Goal: Obtain resource: Obtain resource

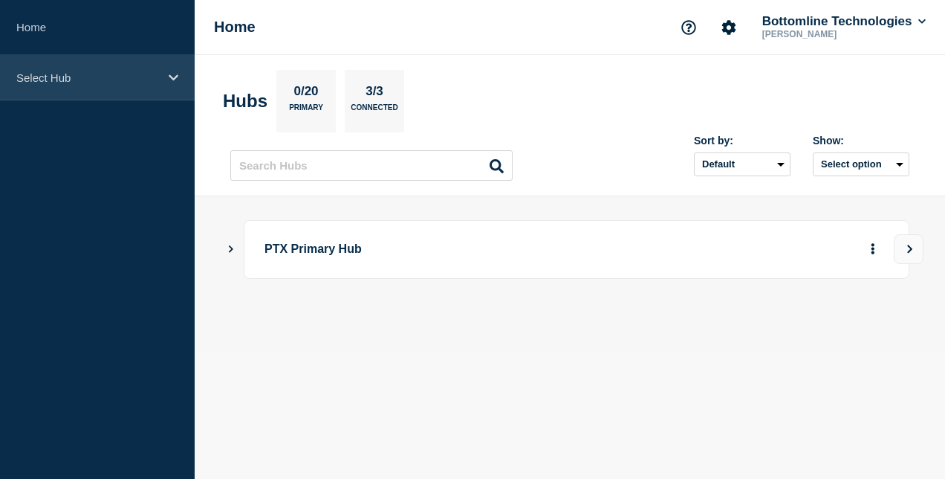
click at [93, 85] on div "Select Hub" at bounding box center [97, 77] width 195 height 45
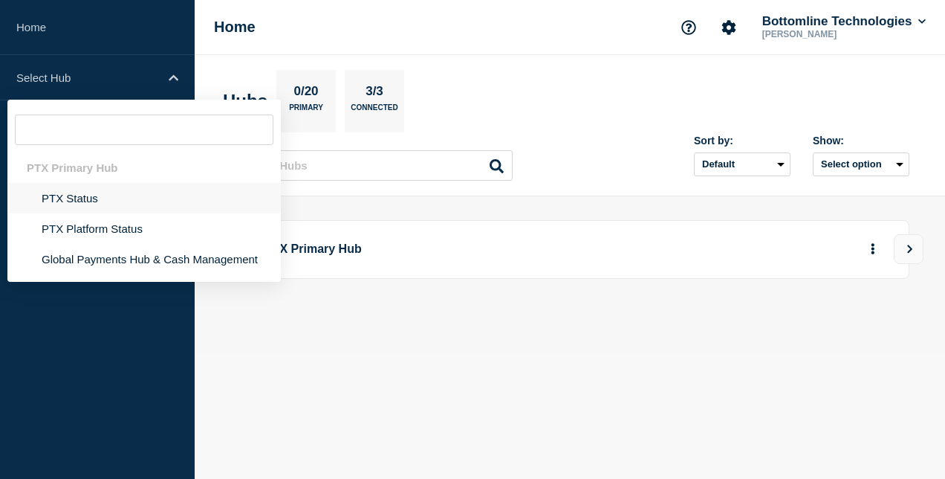
click at [77, 196] on li "PTX Status" at bounding box center [144, 198] width 274 height 30
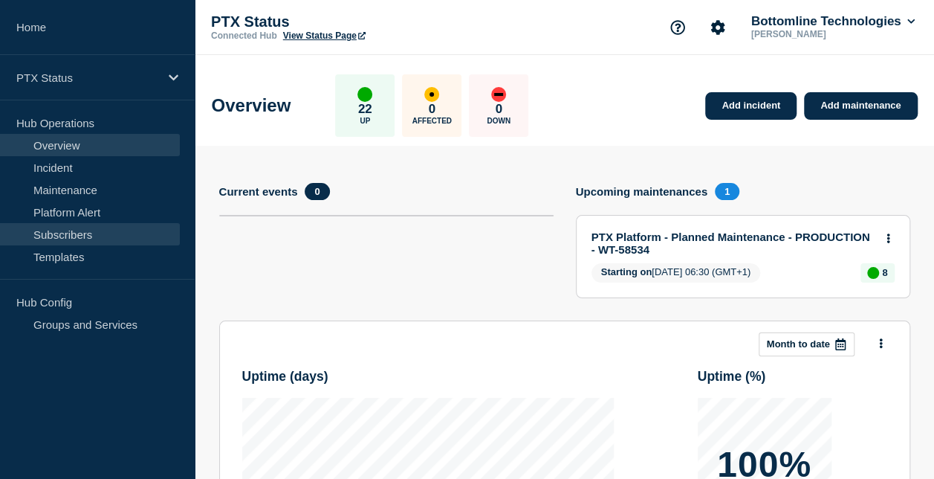
click at [76, 227] on link "Subscribers" at bounding box center [90, 234] width 180 height 22
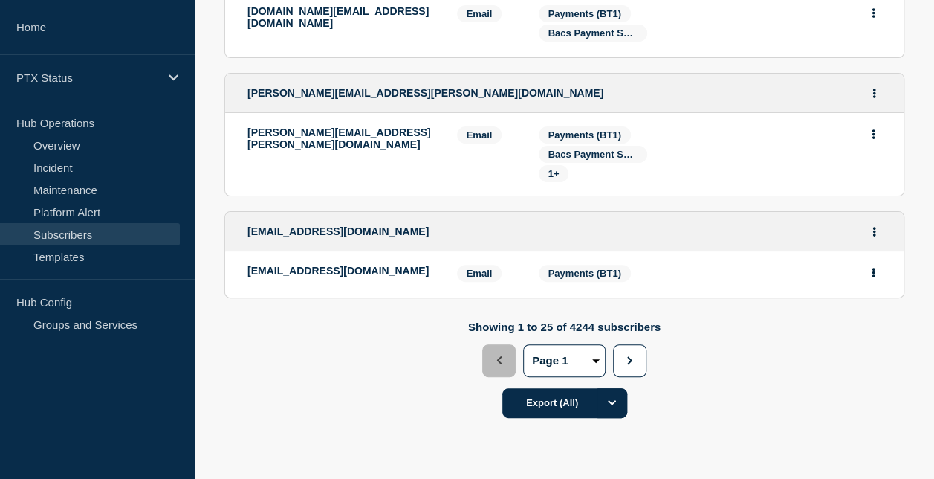
scroll to position [2992, 0]
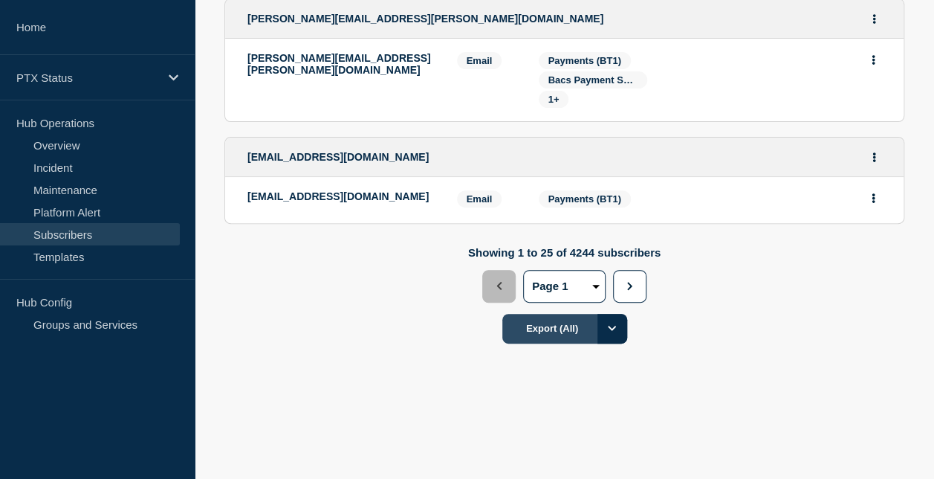
click at [562, 322] on button "Export (All)" at bounding box center [564, 329] width 125 height 30
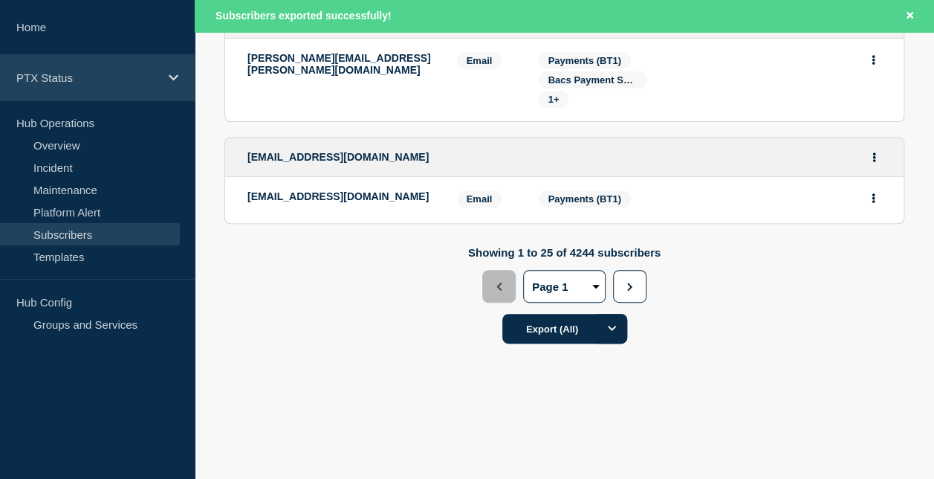
click at [109, 62] on div "PTX Status" at bounding box center [97, 77] width 195 height 45
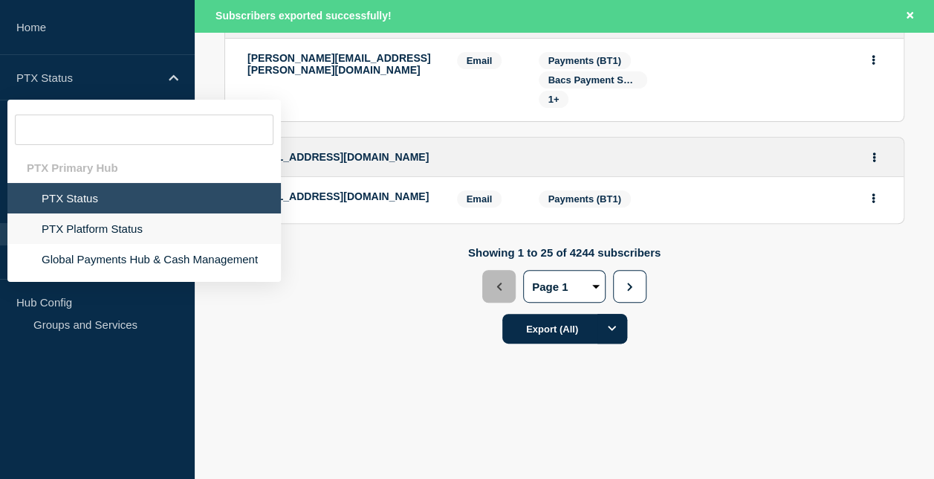
click at [86, 232] on li "PTX Platform Status" at bounding box center [144, 228] width 274 height 30
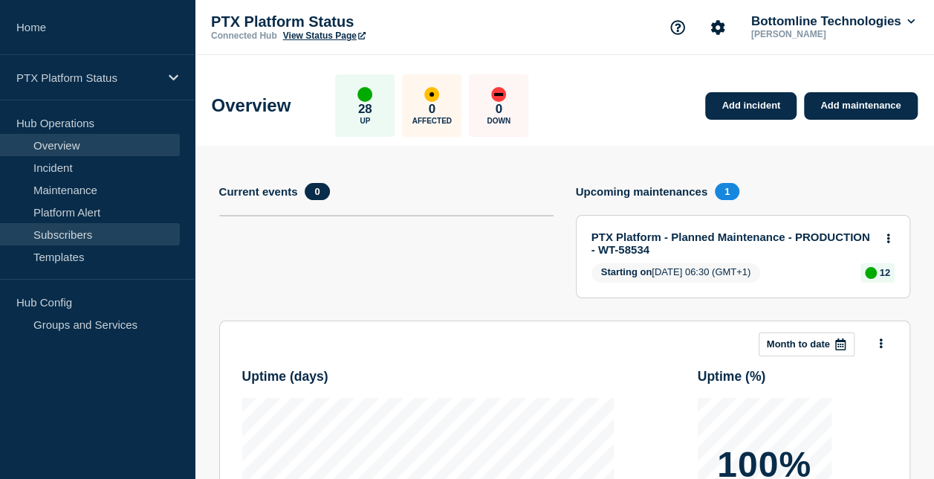
click at [85, 227] on link "Subscribers" at bounding box center [90, 234] width 180 height 22
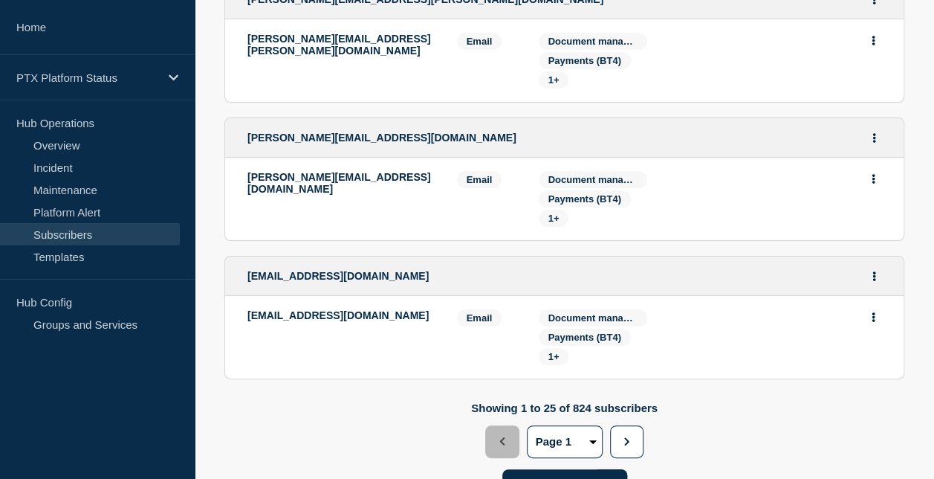
scroll to position [2949, 0]
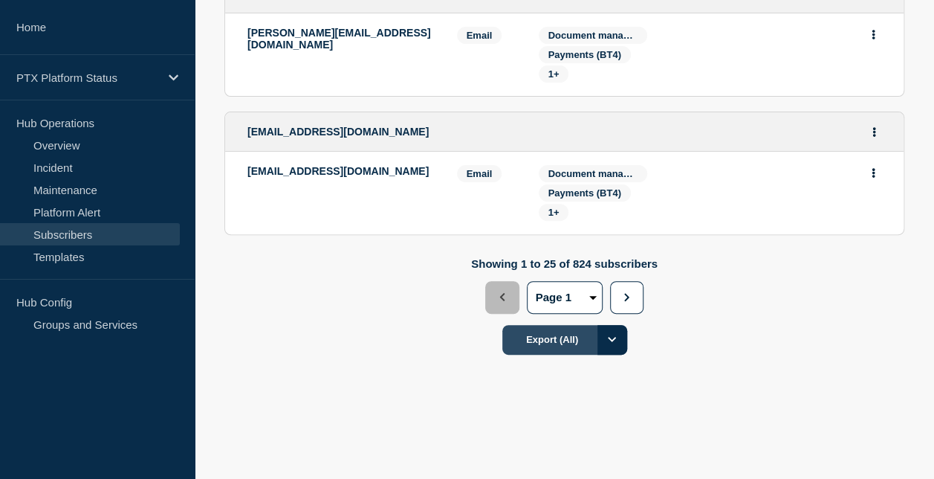
click at [539, 330] on button "Export (All)" at bounding box center [564, 340] width 125 height 30
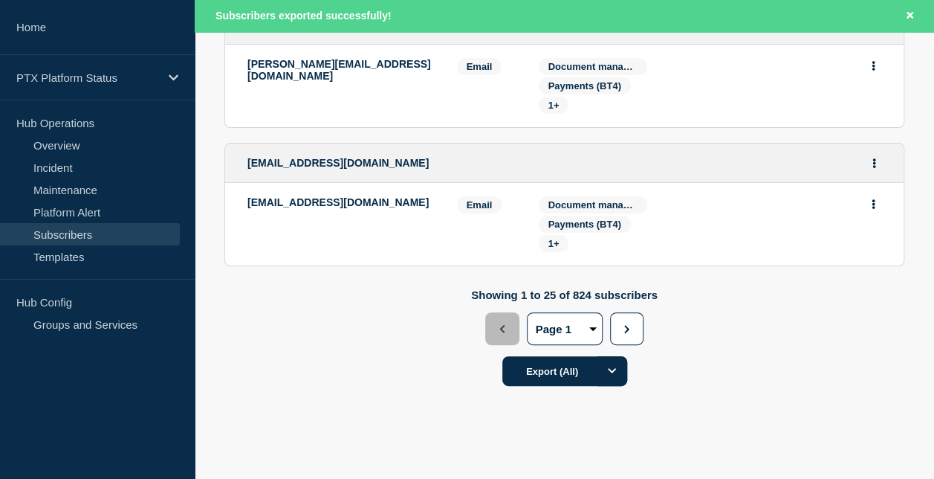
scroll to position [2980, 0]
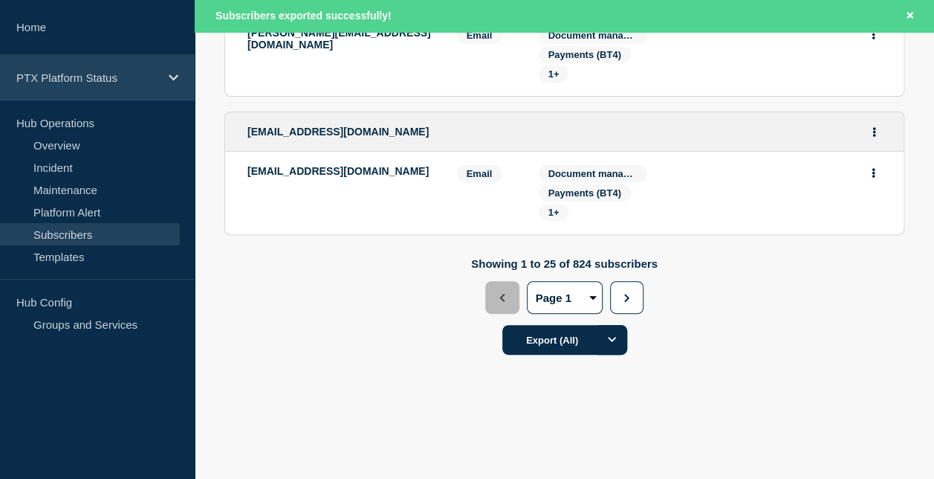
click at [84, 78] on p "PTX Platform Status" at bounding box center [87, 77] width 143 height 13
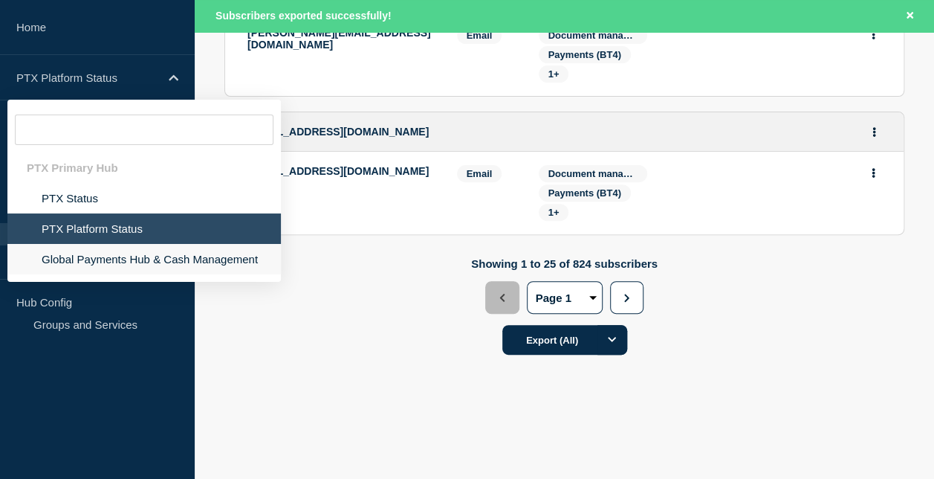
click at [90, 254] on li "Global Payments Hub & Cash Management" at bounding box center [144, 259] width 274 height 30
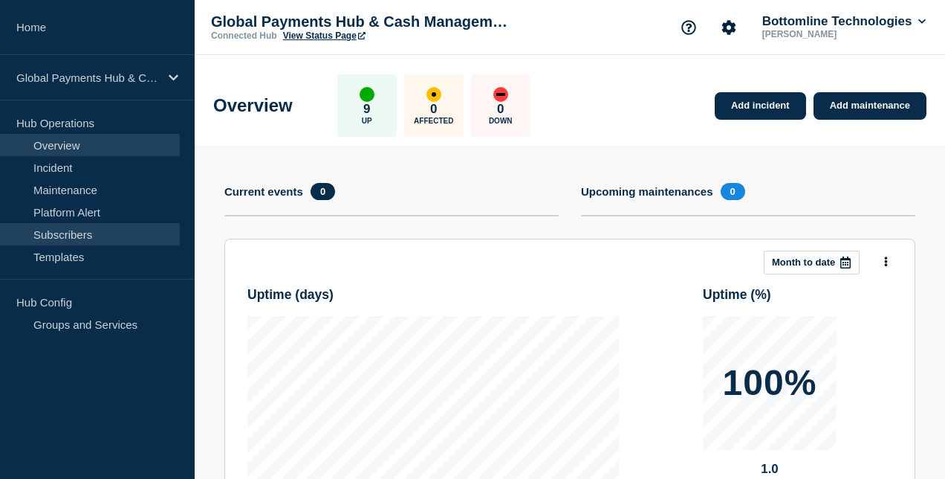
click at [94, 229] on link "Subscribers" at bounding box center [90, 234] width 180 height 22
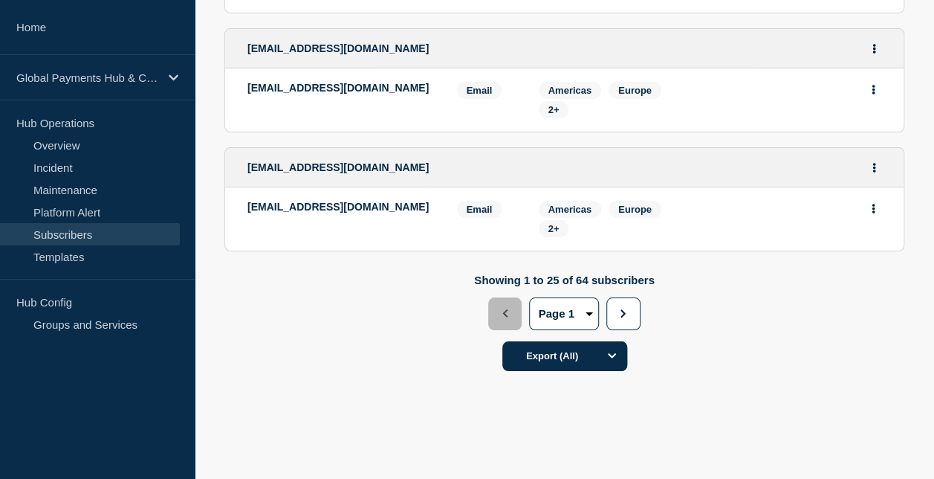
scroll to position [2611, 0]
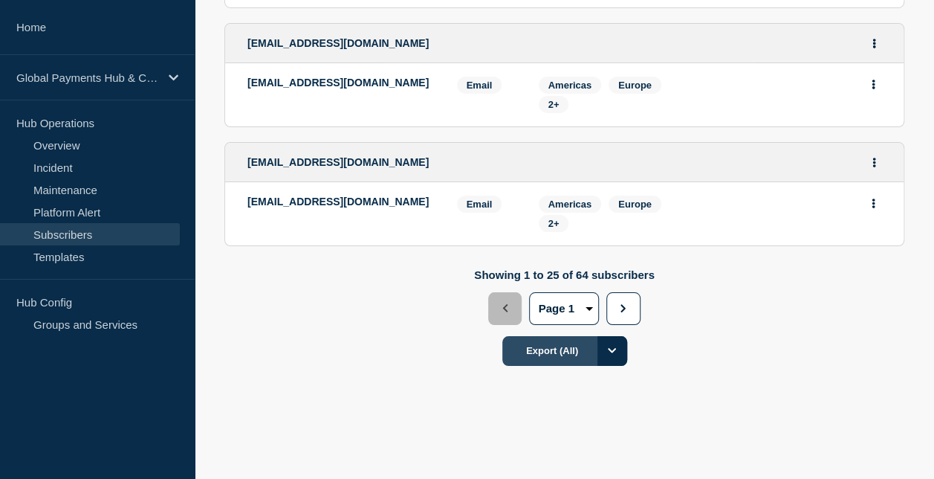
click at [554, 336] on button "Export (All)" at bounding box center [564, 351] width 125 height 30
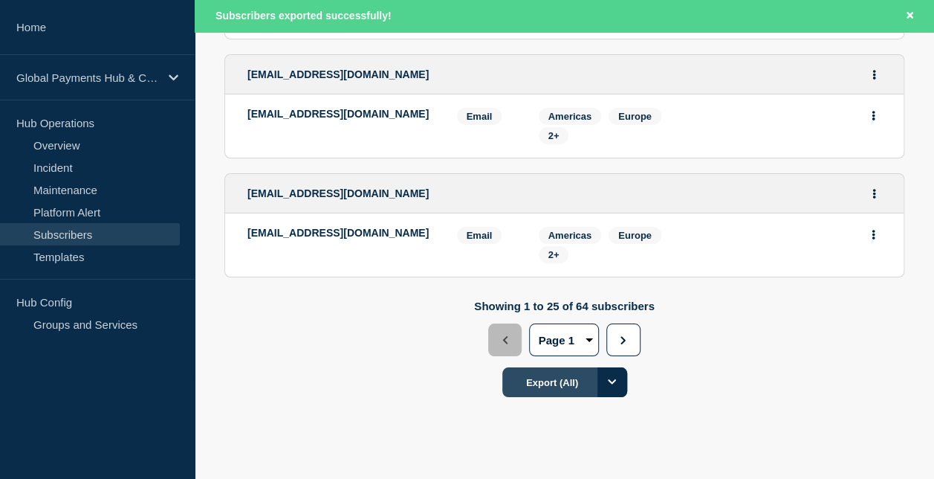
scroll to position [2643, 0]
